Goal: Find specific page/section: Find specific page/section

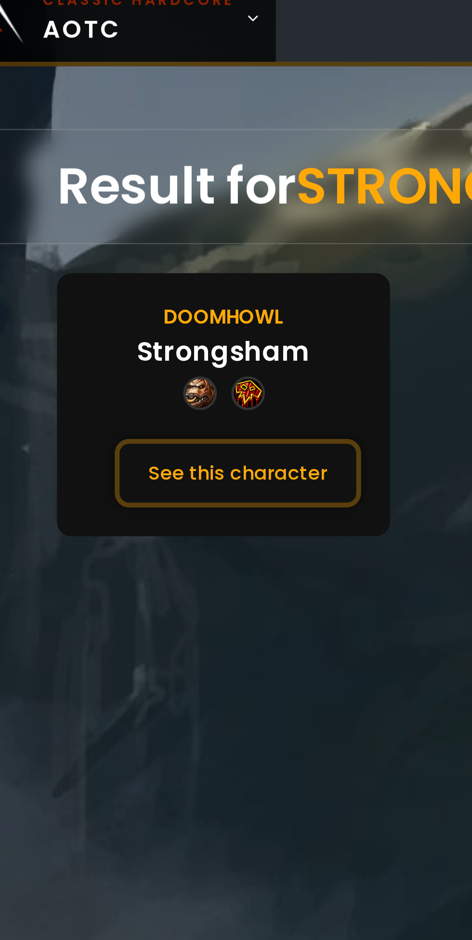
click at [106, 194] on button "See this character" at bounding box center [119, 205] width 99 height 27
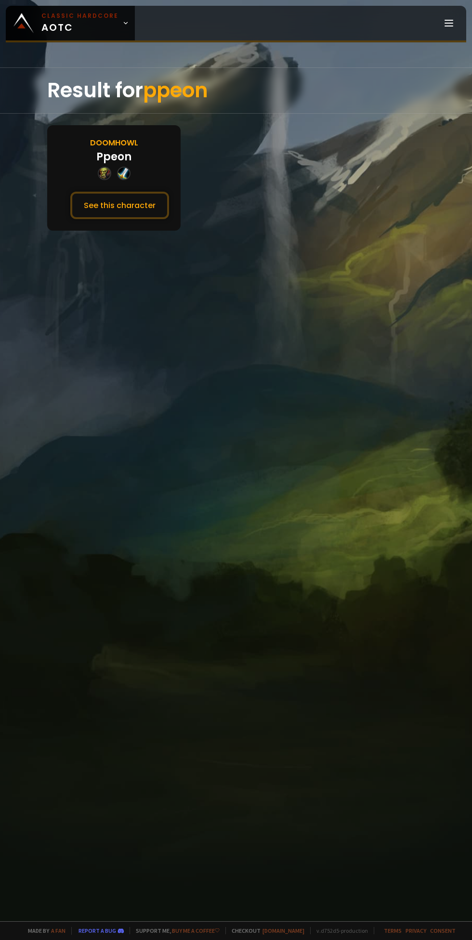
click at [113, 213] on button "See this character" at bounding box center [119, 205] width 99 height 27
click at [146, 195] on button "See this character" at bounding box center [119, 205] width 99 height 27
